Goal: Task Accomplishment & Management: Manage account settings

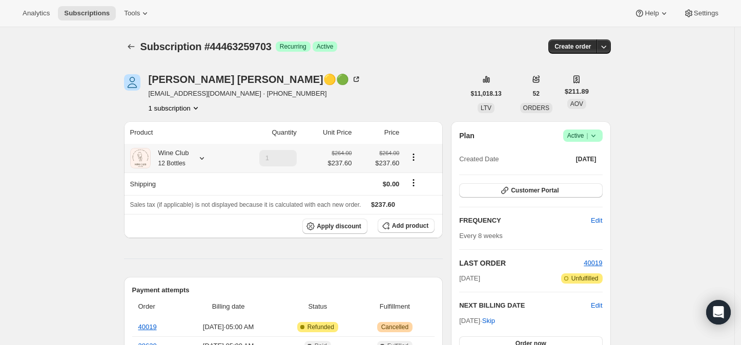
scroll to position [57, 0]
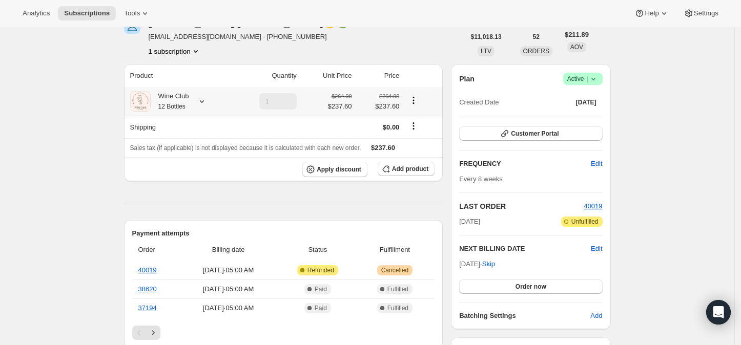
click at [204, 98] on icon at bounding box center [202, 101] width 10 height 10
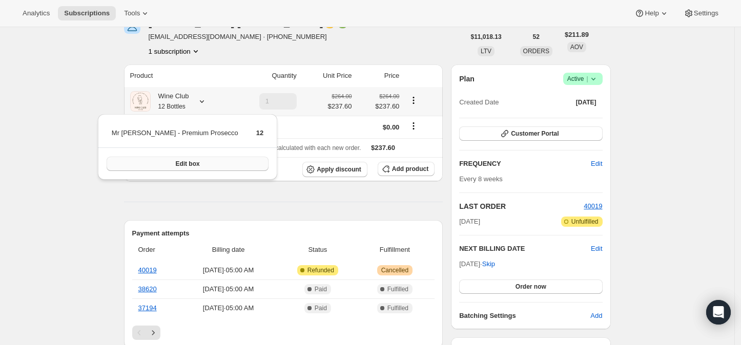
click at [175, 164] on span "Edit box" at bounding box center [187, 164] width 24 height 8
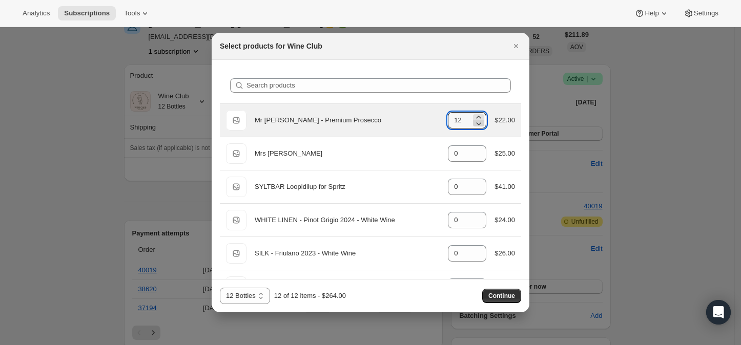
click at [473, 121] on icon ":re6:" at bounding box center [478, 123] width 10 height 10
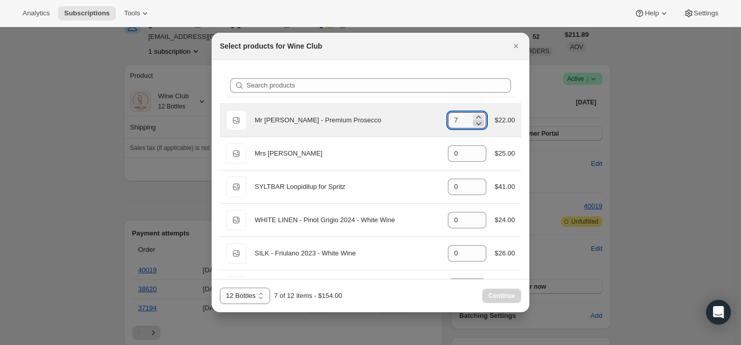
click at [473, 121] on icon ":re6:" at bounding box center [478, 123] width 10 height 10
type input "6"
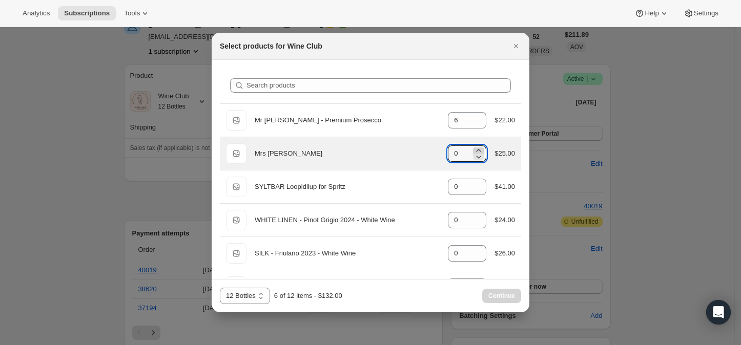
click at [473, 148] on icon ":re6:" at bounding box center [478, 151] width 10 height 10
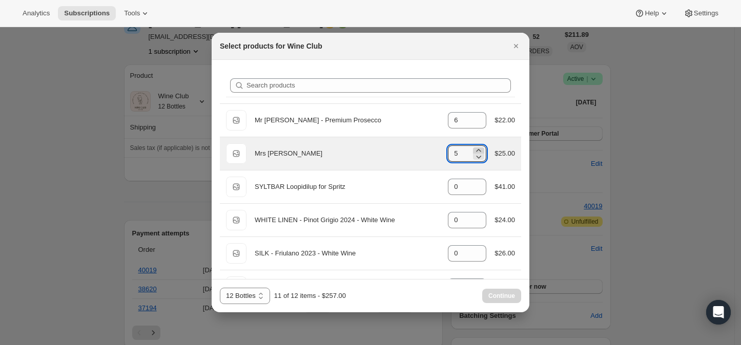
click at [473, 148] on icon ":re6:" at bounding box center [478, 151] width 10 height 10
type input "6"
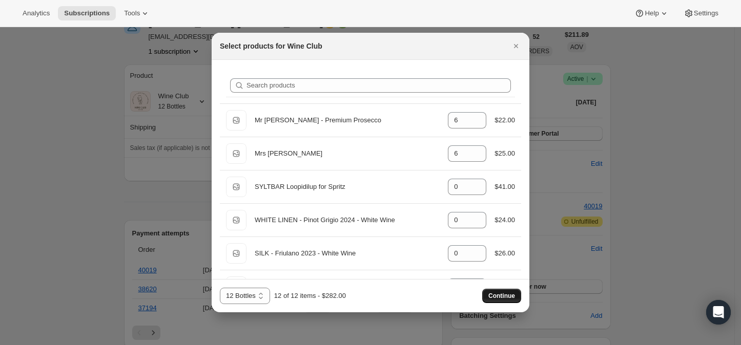
click at [495, 294] on span "Continue" at bounding box center [501, 296] width 27 height 8
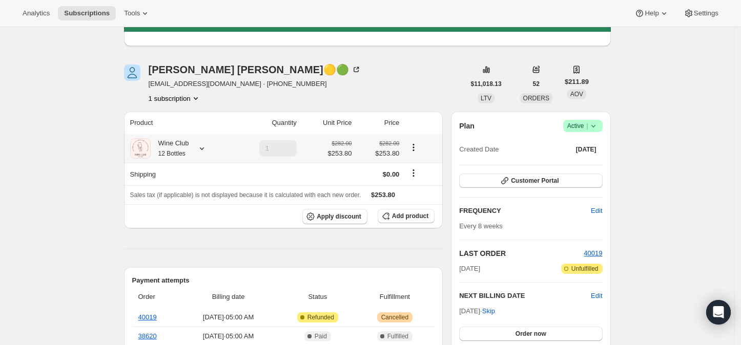
click at [205, 148] on icon at bounding box center [202, 148] width 10 height 10
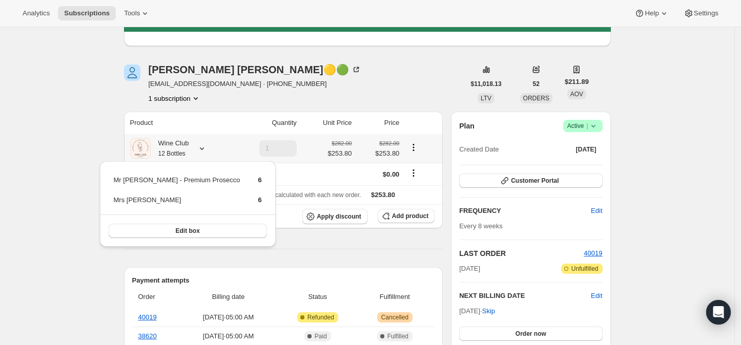
click at [224, 149] on div "Wine Club 12 Bottles" at bounding box center [179, 148] width 98 height 20
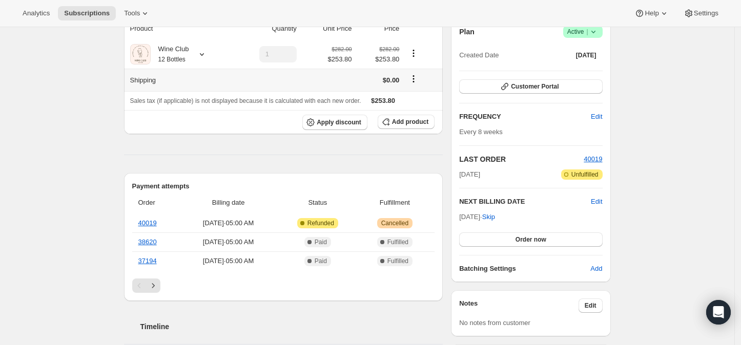
scroll to position [171, 0]
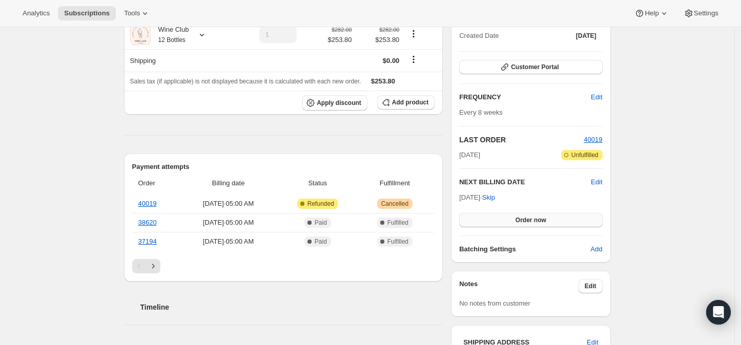
click at [525, 216] on span "Order now" at bounding box center [531, 220] width 31 height 8
click at [525, 216] on span "Click to confirm" at bounding box center [530, 220] width 47 height 8
